Goal: Transaction & Acquisition: Book appointment/travel/reservation

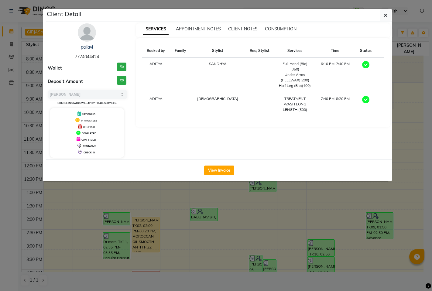
select select "3"
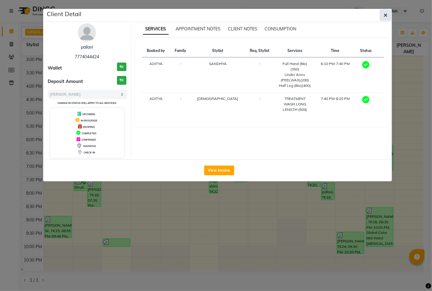
click at [385, 14] on icon "button" at bounding box center [386, 15] width 4 height 5
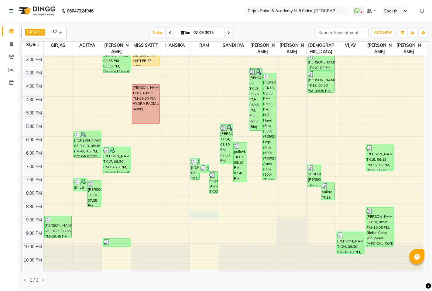
click at [203, 216] on div "8:00 AM 8:30 AM 9:00 AM 9:30 AM 10:00 AM 10:30 AM 11:00 AM 11:30 AM 12:00 PM 12…" at bounding box center [223, 69] width 402 height 401
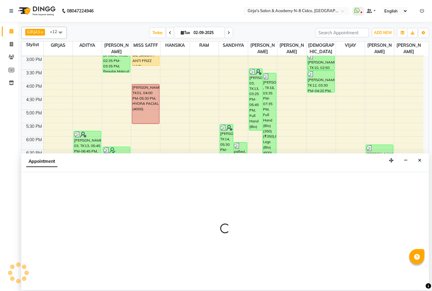
select select "34069"
select select "tentative"
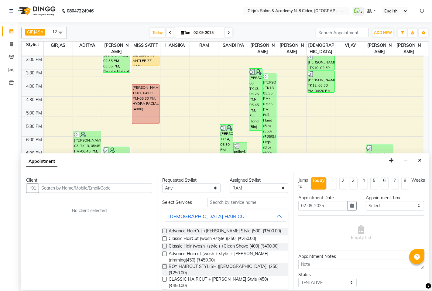
click at [190, 194] on div "Requested Stylist Any ADITYA [PERSON_NAME] GIRJAS HANSIKA MISS SATFF RAM [PERSO…" at bounding box center [225, 231] width 136 height 118
click at [190, 185] on select "Any [PERSON_NAME] HANSIKA MISS SATFF RAM [PERSON_NAME] SANDHYA [PERSON_NAME] [P…" at bounding box center [191, 187] width 58 height 9
click at [175, 240] on span "Classic HairCut (wash +style )(250) (₹250.00)" at bounding box center [212, 239] width 87 height 8
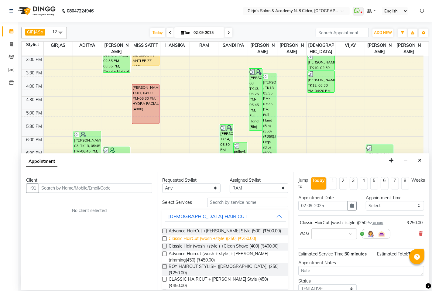
click at [176, 235] on span "Classic HairCut (wash +style )(250) (₹250.00)" at bounding box center [212, 239] width 87 height 8
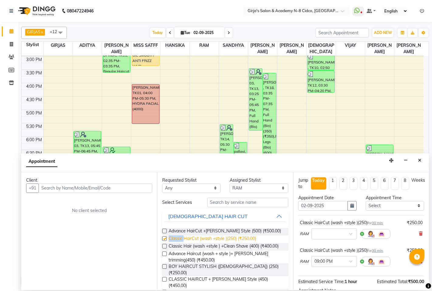
click at [176, 235] on span "Classic HairCut (wash +style )(250) (₹250.00)" at bounding box center [212, 239] width 87 height 8
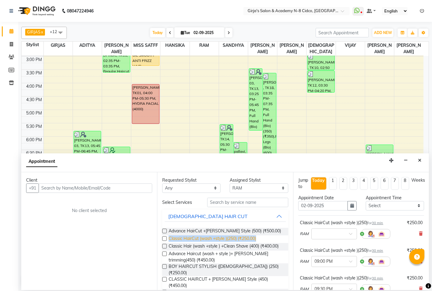
click at [176, 235] on span "Classic HairCut (wash +style )(250) (₹250.00)" at bounding box center [212, 239] width 87 height 8
click at [174, 235] on span "Classic HairCut (wash +style )(250) (₹250.00)" at bounding box center [212, 239] width 87 height 8
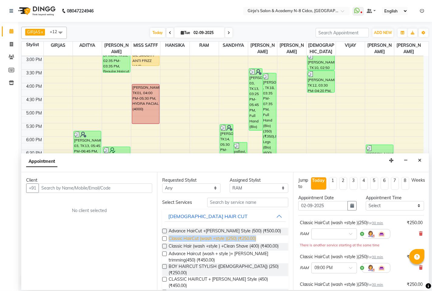
click at [172, 240] on span "Classic HairCut (wash +style )(250) (₹250.00)" at bounding box center [212, 239] width 87 height 8
checkbox input "false"
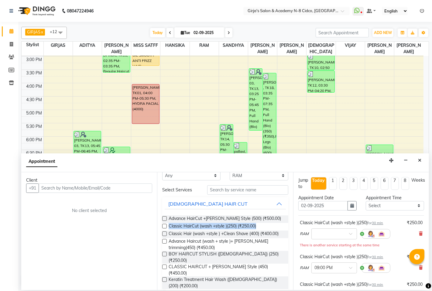
scroll to position [34, 0]
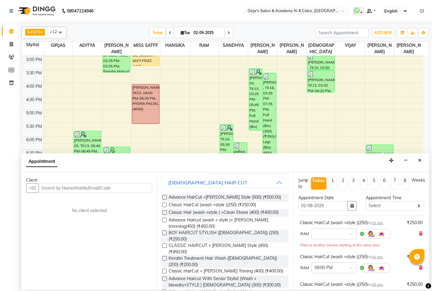
click at [17, 291] on aside "Calendar Invoice Clients Members Inventory Completed InProgress Upcoming Droppe…" at bounding box center [9, 145] width 18 height 291
click at [17, 290] on aside "Calendar Invoice Clients Members Inventory Completed InProgress Upcoming Droppe…" at bounding box center [9, 145] width 18 height 291
